Goal: Find contact information: Find contact information

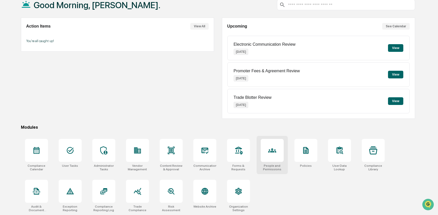
click at [270, 152] on icon at bounding box center [272, 150] width 8 height 8
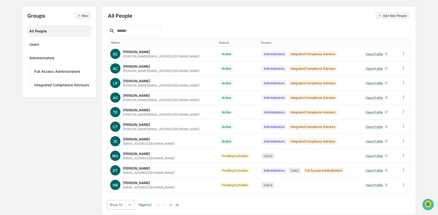
click at [129, 204] on body "Calendar Manage Tasks Reviews Approval Management Company People, Data, Setting…" at bounding box center [219, 81] width 438 height 266
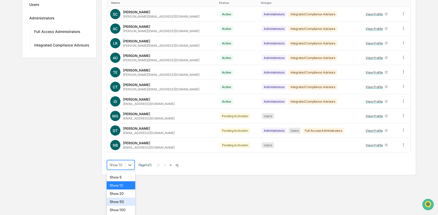
click at [129, 203] on div "Show 50" at bounding box center [121, 202] width 29 height 8
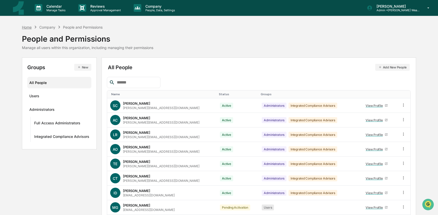
click at [31, 28] on div "Home" at bounding box center [27, 27] width 10 height 4
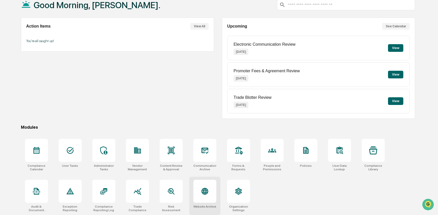
scroll to position [33, 0]
click at [208, 152] on icon at bounding box center [205, 150] width 8 height 8
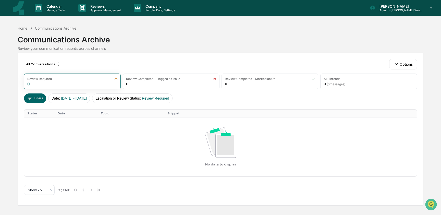
click at [23, 29] on div "Home" at bounding box center [23, 28] width 10 height 4
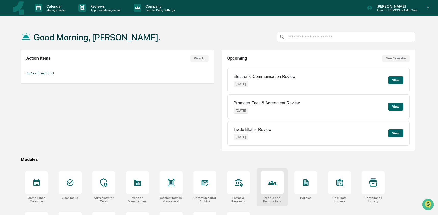
click at [271, 184] on icon at bounding box center [272, 182] width 8 height 8
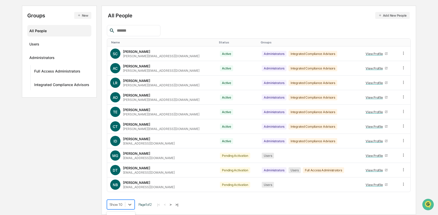
scroll to position [93, 0]
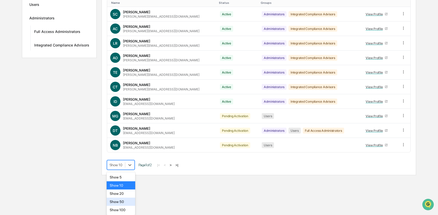
click at [122, 175] on body "Calendar Manage Tasks Reviews Approval Management Company People, Data, Setting…" at bounding box center [219, 42] width 438 height 266
click at [127, 194] on div "Show 20" at bounding box center [121, 193] width 29 height 8
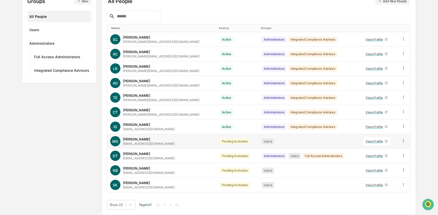
drag, startPoint x: 166, startPoint y: 145, endPoint x: 135, endPoint y: 145, distance: 30.9
click at [135, 145] on div "MG [PERSON_NAME] [EMAIL_ADDRESS][DOMAIN_NAME]" at bounding box center [162, 141] width 104 height 10
click at [162, 144] on div "[EMAIL_ADDRESS][DOMAIN_NAME]" at bounding box center [149, 144] width 52 height 4
drag, startPoint x: 170, startPoint y: 144, endPoint x: 122, endPoint y: 144, distance: 48.0
click at [122, 144] on div "MG [PERSON_NAME] [EMAIL_ADDRESS][DOMAIN_NAME]" at bounding box center [162, 141] width 104 height 10
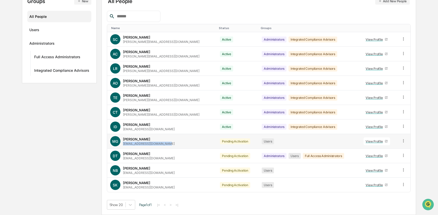
copy div "[EMAIL_ADDRESS][DOMAIN_NAME]"
drag, startPoint x: 162, startPoint y: 174, endPoint x: 123, endPoint y: 173, distance: 39.1
click at [123, 173] on div "NB [PERSON_NAME] [EMAIL_ADDRESS][DOMAIN_NAME]" at bounding box center [162, 170] width 104 height 10
copy div "[EMAIL_ADDRESS][DOMAIN_NAME]"
drag, startPoint x: 170, startPoint y: 189, endPoint x: 120, endPoint y: 187, distance: 49.5
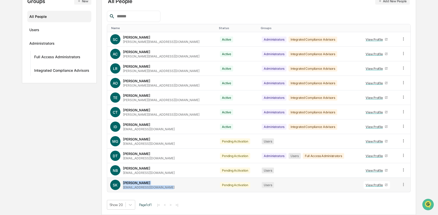
click at [120, 187] on div "SK [PERSON_NAME] [EMAIL_ADDRESS][DOMAIN_NAME]" at bounding box center [162, 185] width 104 height 10
click at [135, 186] on div "[EMAIL_ADDRESS][DOMAIN_NAME]" at bounding box center [149, 187] width 52 height 4
click at [169, 187] on div "SK [PERSON_NAME] [EMAIL_ADDRESS][DOMAIN_NAME]" at bounding box center [162, 185] width 104 height 10
drag, startPoint x: 169, startPoint y: 188, endPoint x: 121, endPoint y: 189, distance: 47.5
click at [121, 189] on div "SK [PERSON_NAME] [EMAIL_ADDRESS][DOMAIN_NAME]" at bounding box center [162, 185] width 104 height 10
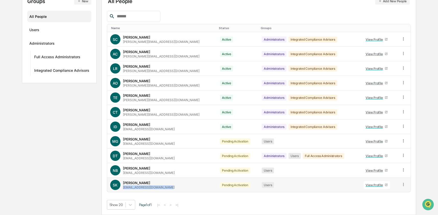
copy div "[EMAIL_ADDRESS][DOMAIN_NAME]"
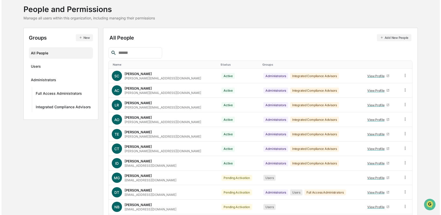
scroll to position [0, 0]
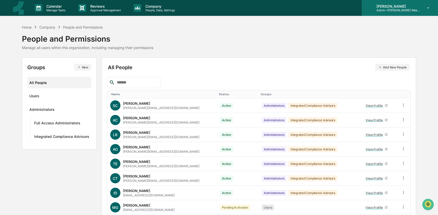
click at [402, 8] on p "[PERSON_NAME]" at bounding box center [396, 6] width 47 height 4
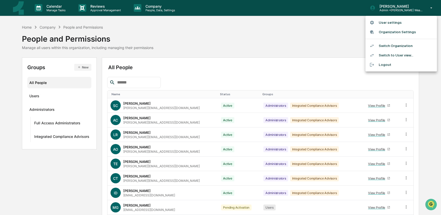
click at [401, 46] on li "Switch Organization" at bounding box center [400, 45] width 71 height 9
